Goal: Navigation & Orientation: Find specific page/section

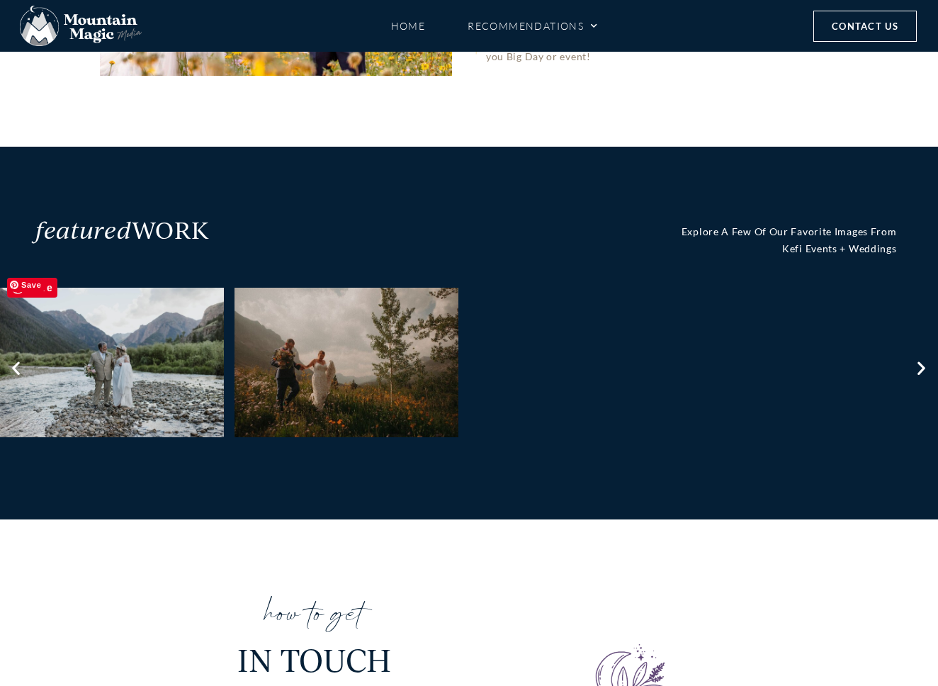
scroll to position [487, 0]
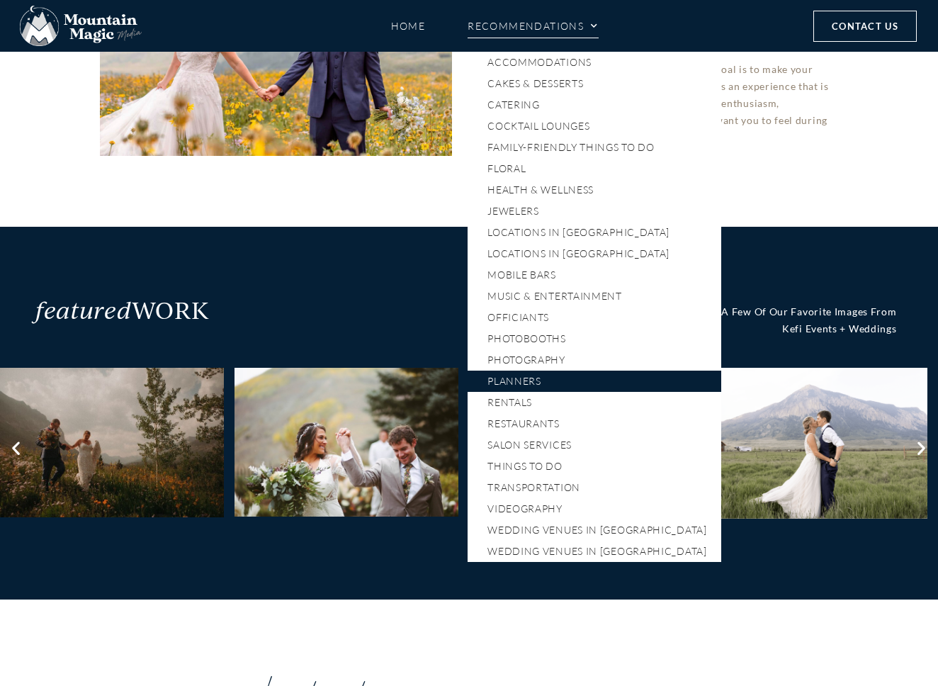
click at [492, 380] on link "Planners" at bounding box center [595, 381] width 254 height 21
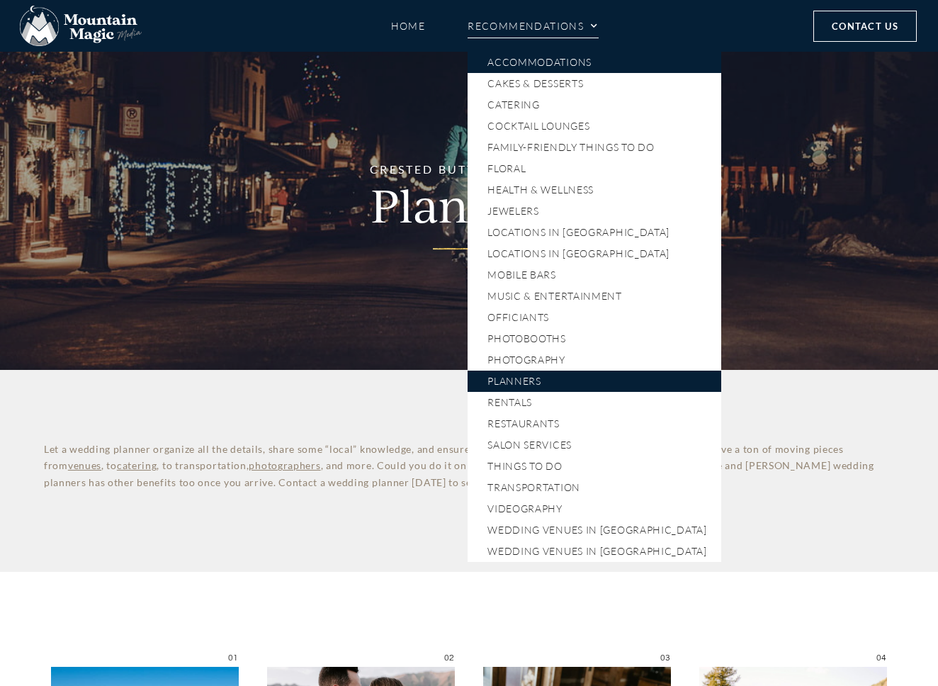
click at [535, 65] on link "Accommodations" at bounding box center [595, 62] width 254 height 21
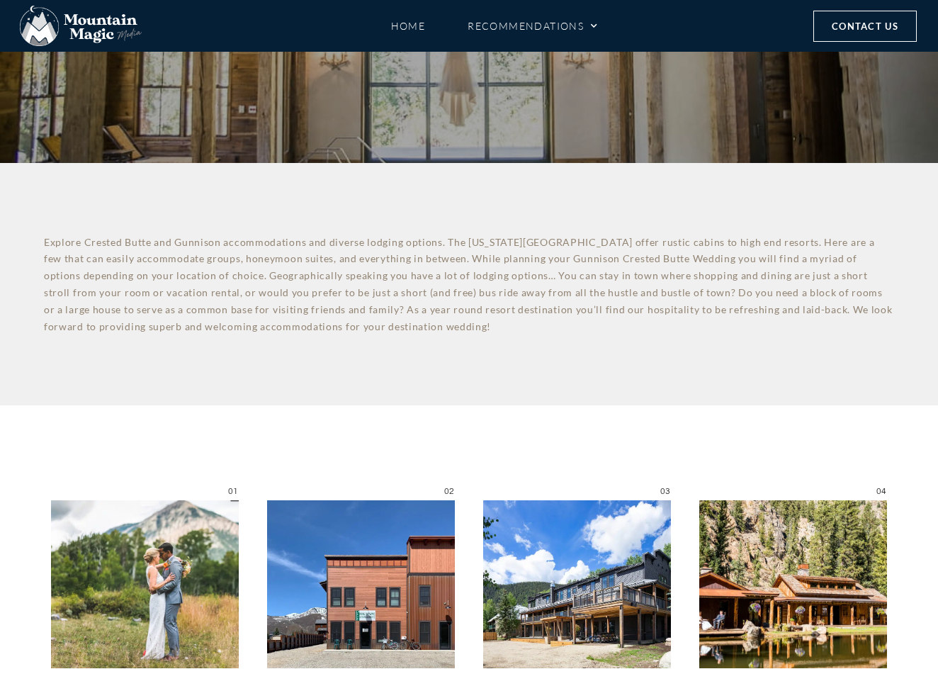
scroll to position [47, 0]
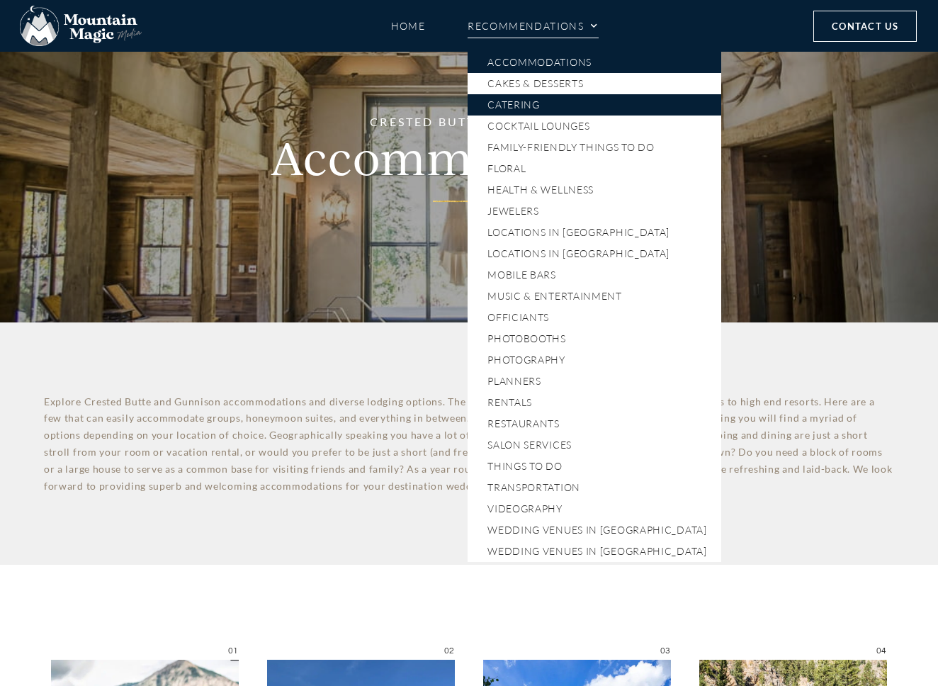
click at [529, 107] on link "Catering" at bounding box center [595, 104] width 254 height 21
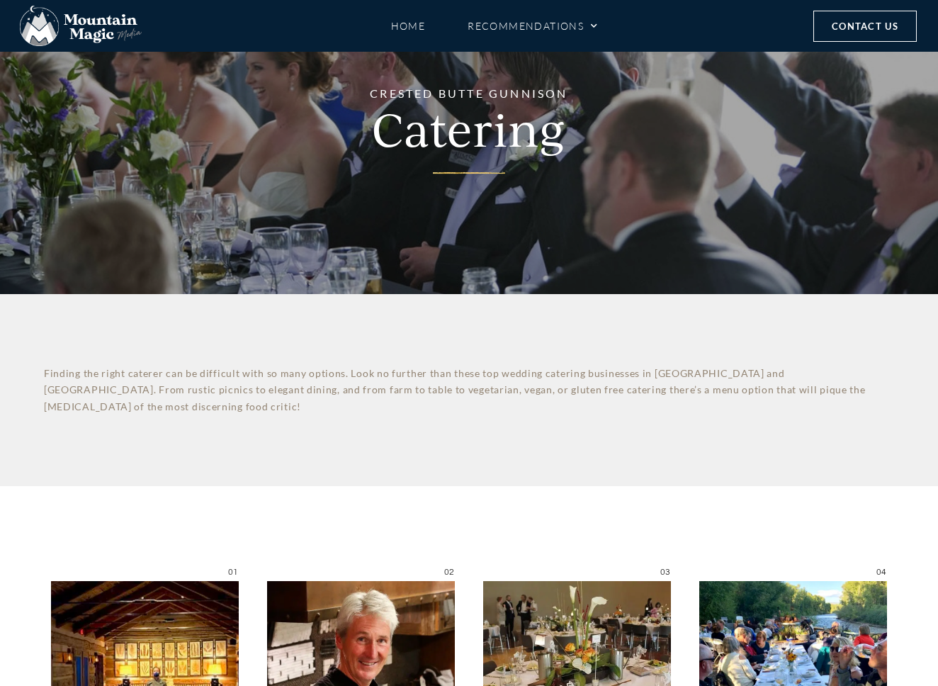
scroll to position [10, 0]
